Goal: Transaction & Acquisition: Purchase product/service

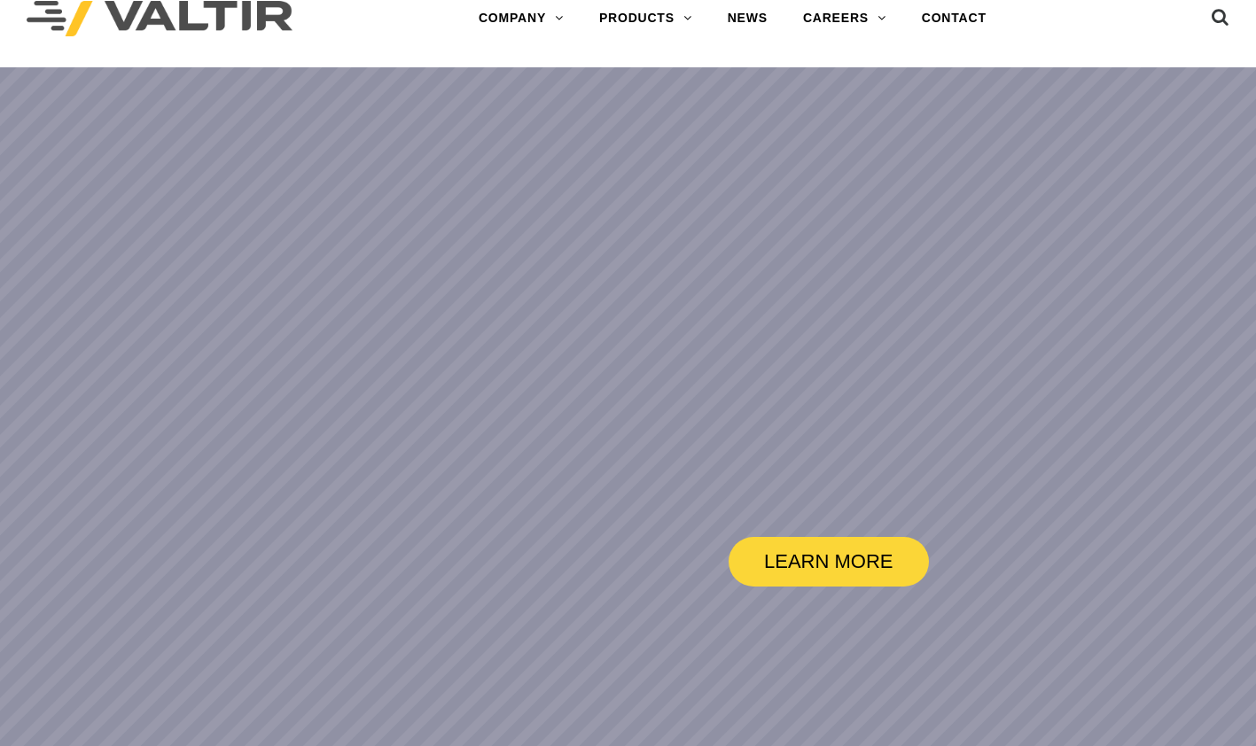
scroll to position [29, 0]
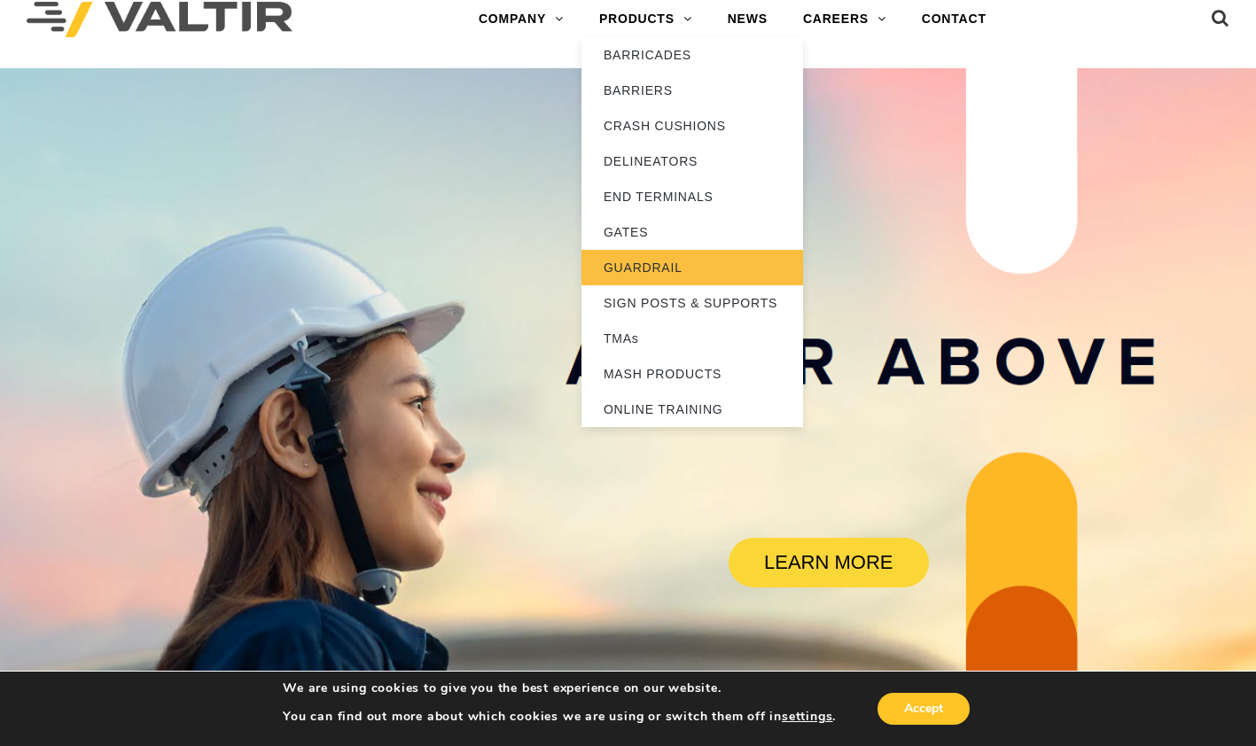
click at [662, 262] on link "GUARDRAIL" at bounding box center [693, 267] width 222 height 35
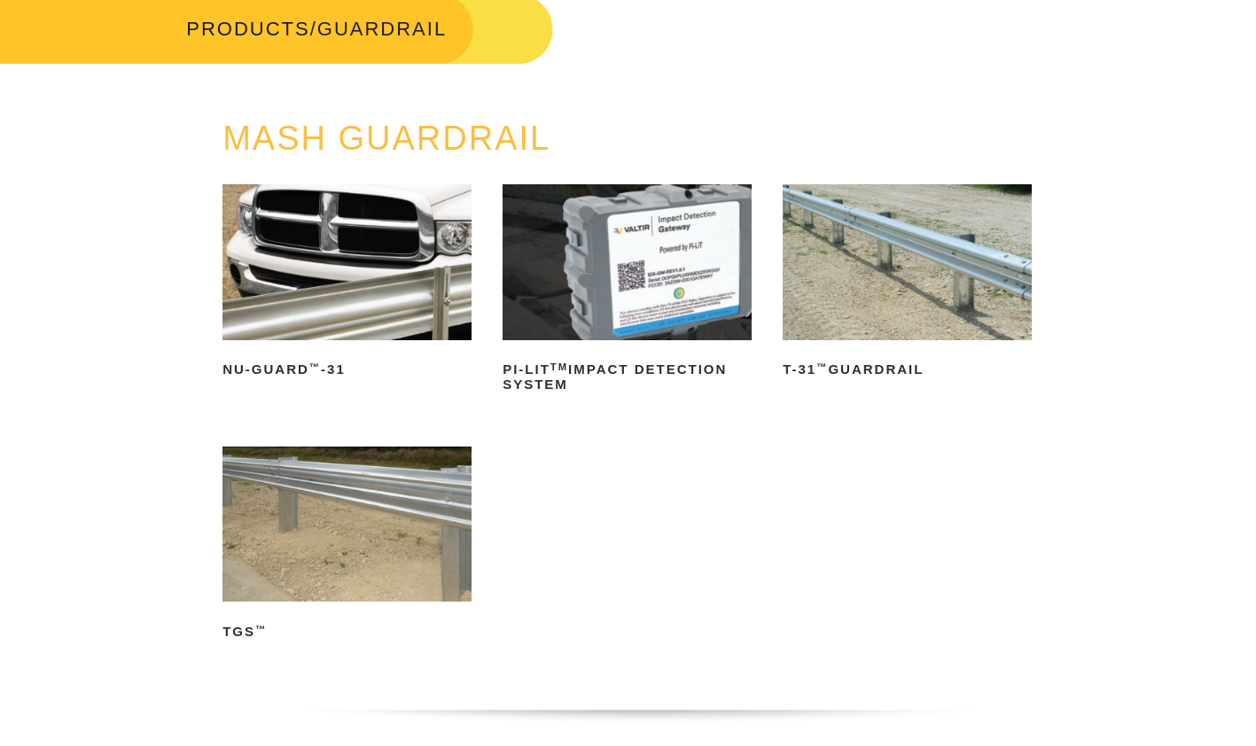
scroll to position [106, 0]
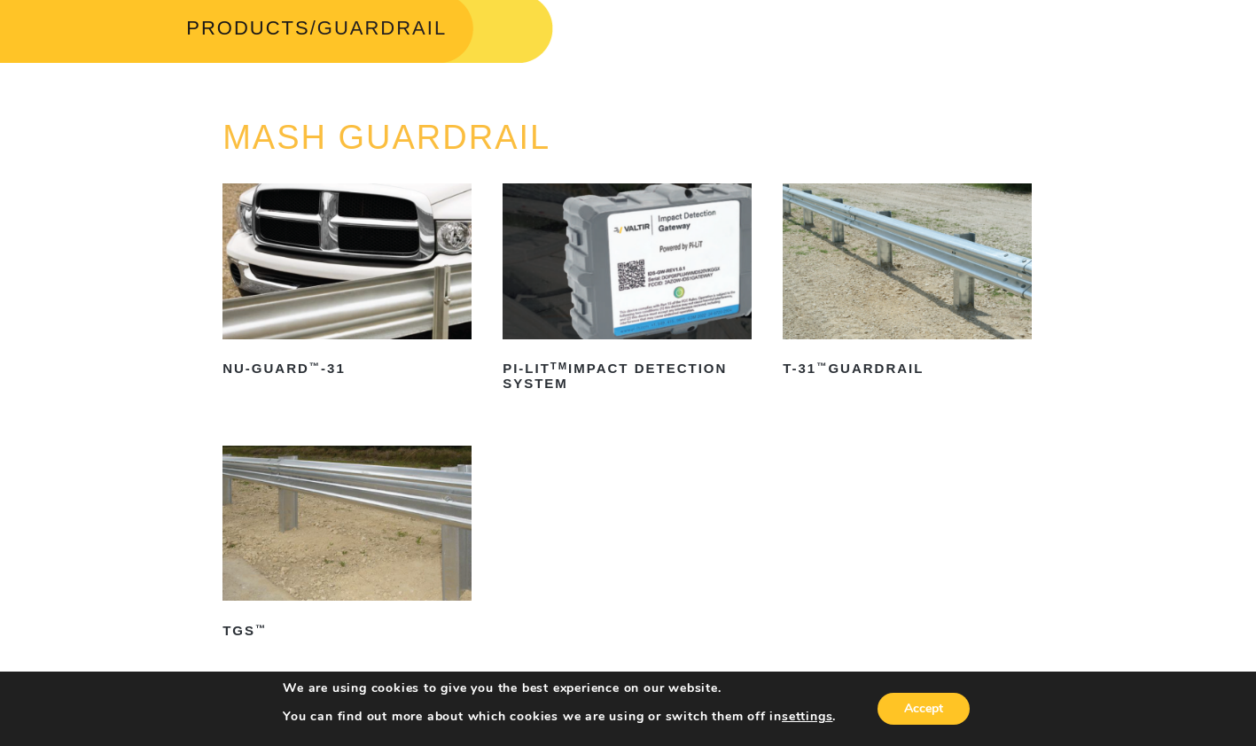
click at [871, 330] on img at bounding box center [907, 262] width 249 height 156
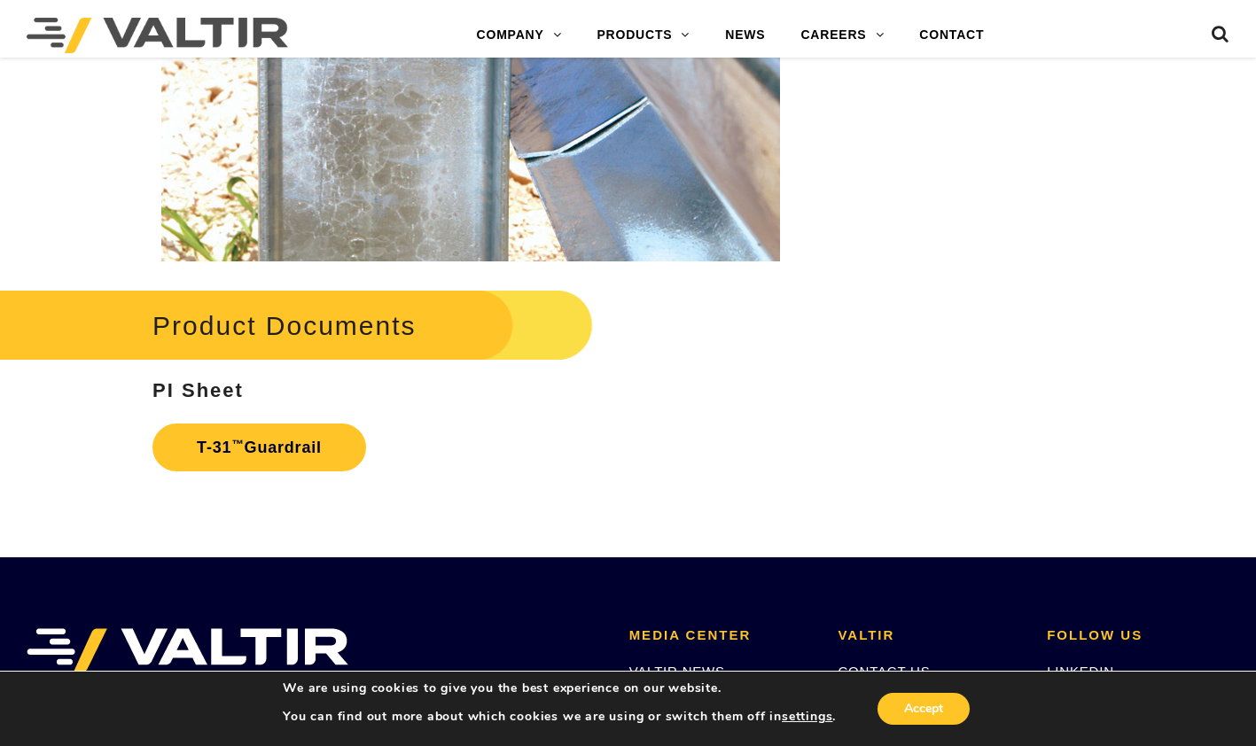
scroll to position [2698, 0]
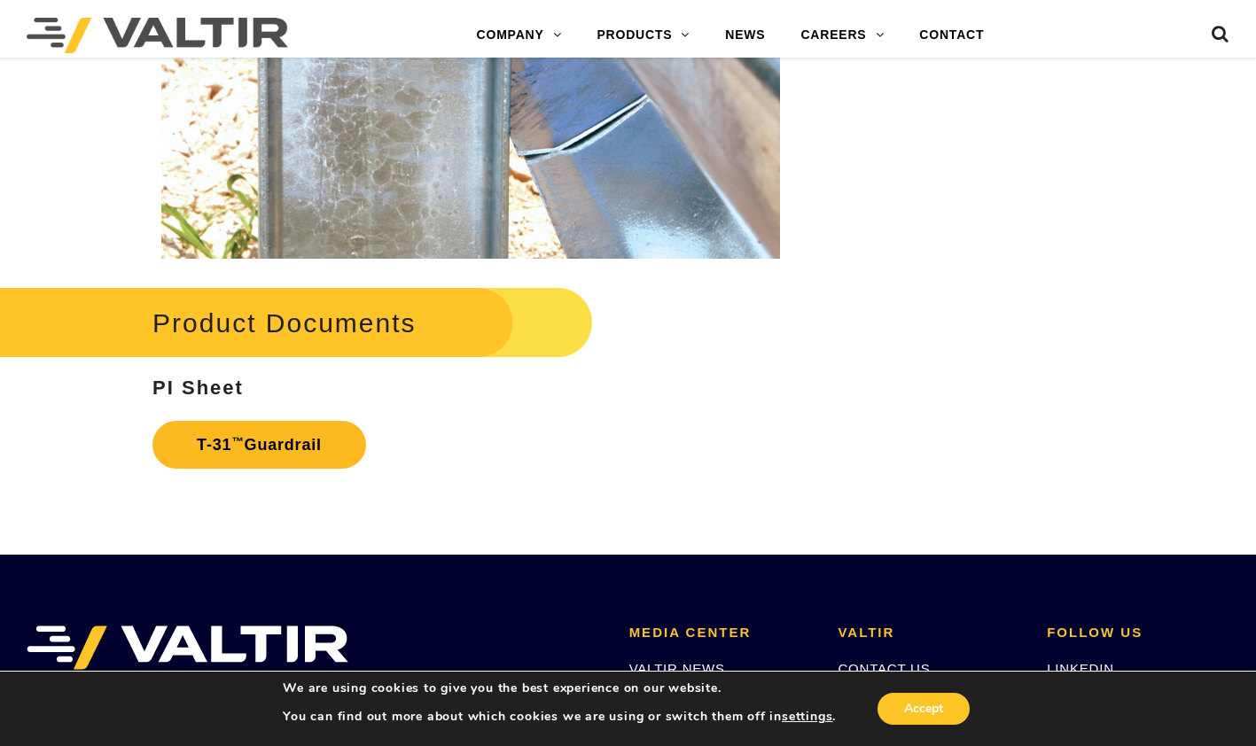
click at [255, 439] on link "T-31 ™ Guardrail" at bounding box center [259, 445] width 214 height 48
